Goal: Book appointment/travel/reservation

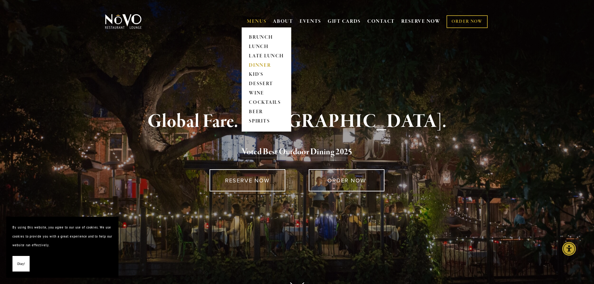
click at [258, 65] on link "DINNER" at bounding box center [266, 65] width 39 height 9
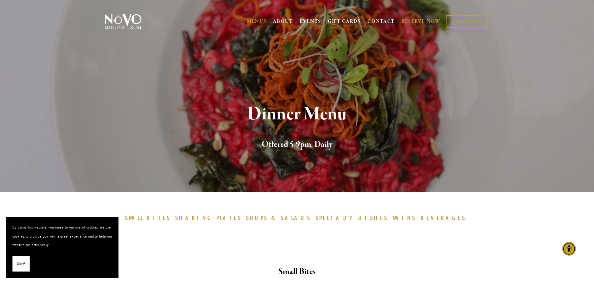
click at [410, 21] on link "RESERVE NOW" at bounding box center [420, 22] width 39 height 12
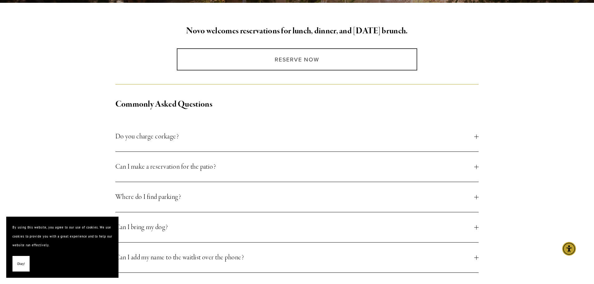
scroll to position [93, 0]
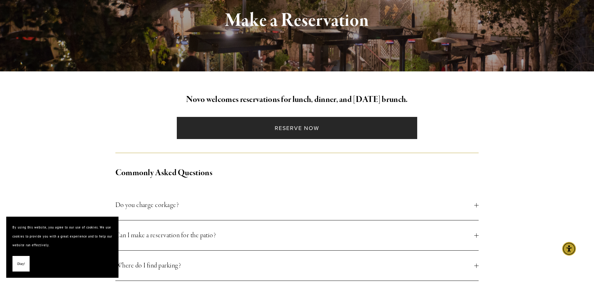
click at [300, 128] on link "Reserve Now" at bounding box center [297, 128] width 240 height 22
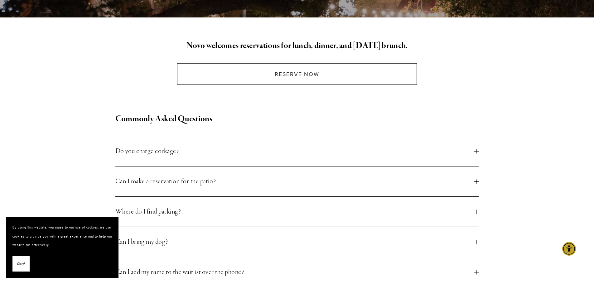
scroll to position [62, 0]
